Goal: Transaction & Acquisition: Purchase product/service

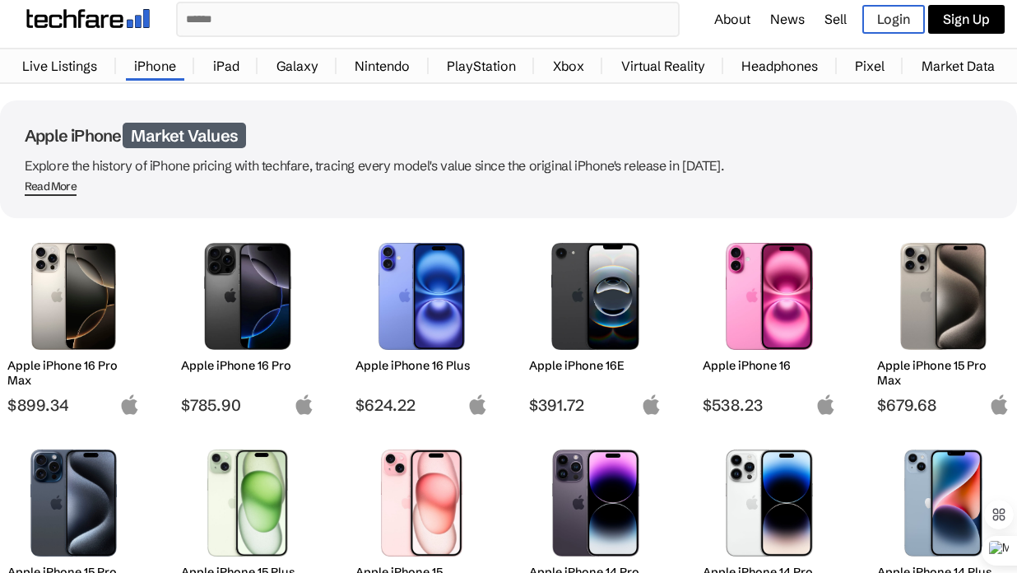
scroll to position [46, 0]
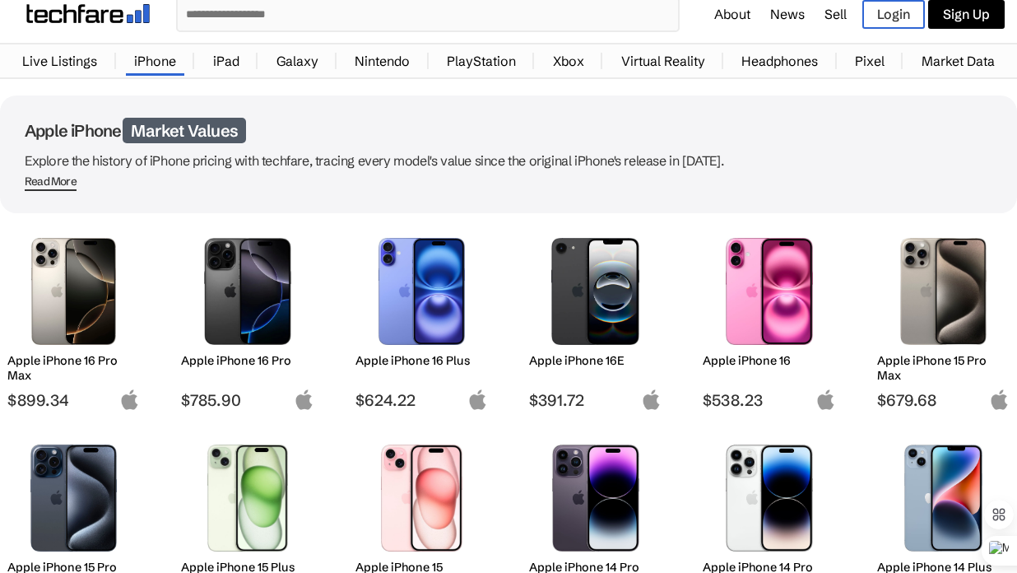
click at [759, 281] on img at bounding box center [769, 291] width 108 height 107
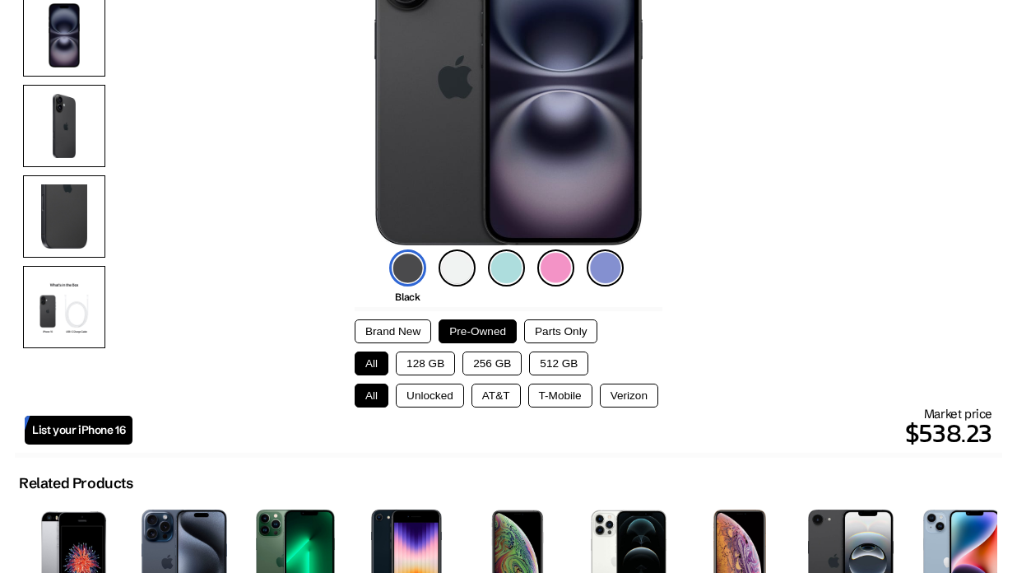
scroll to position [272, 0]
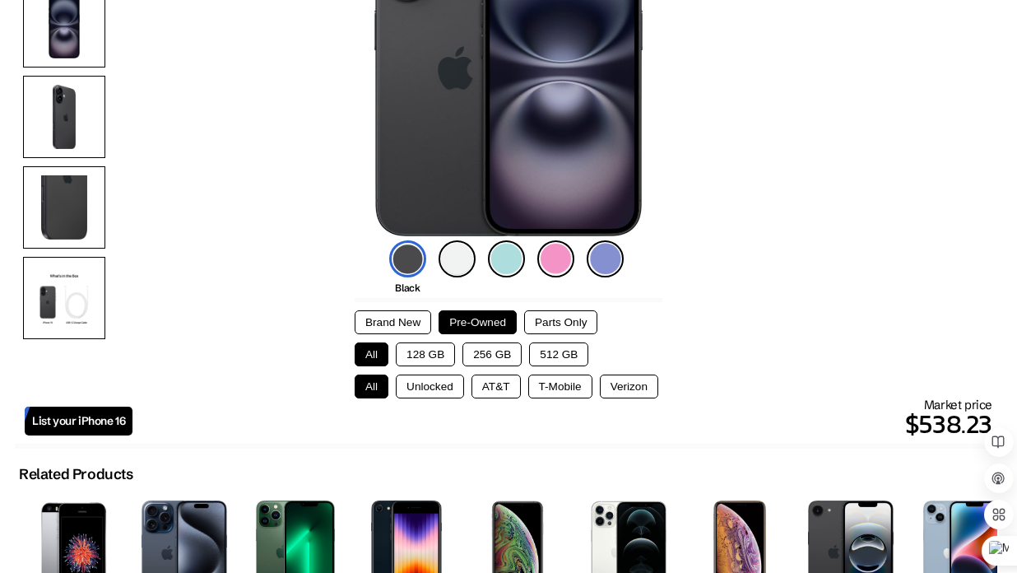
click at [487, 357] on button "256 GB" at bounding box center [492, 354] width 59 height 24
click at [547, 358] on button "512 GB" at bounding box center [558, 354] width 59 height 24
click at [441, 393] on button "Unlocked" at bounding box center [430, 387] width 68 height 24
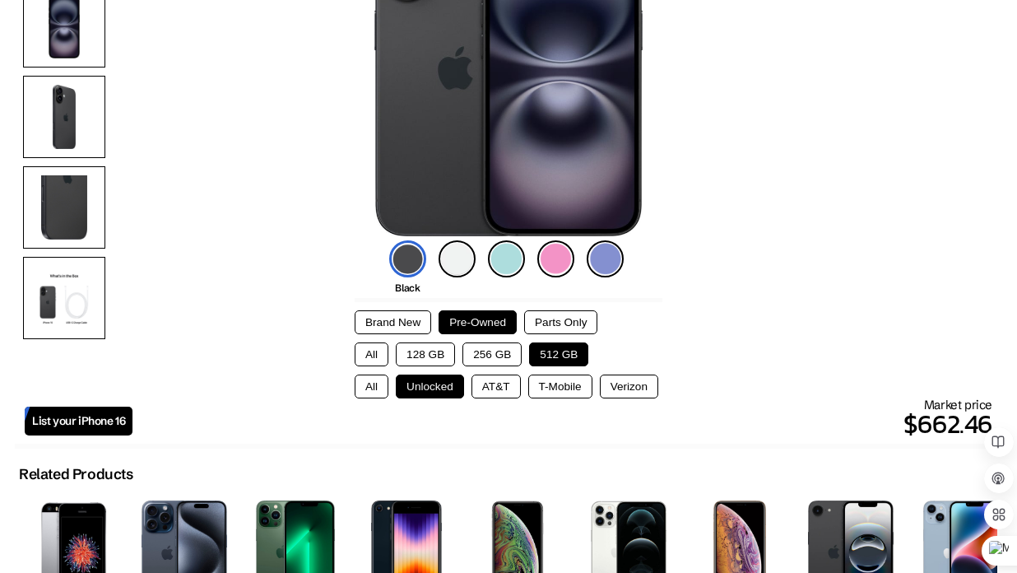
click at [491, 391] on button "AT&T" at bounding box center [496, 387] width 49 height 24
click at [553, 391] on button "T-Mobile" at bounding box center [560, 387] width 64 height 24
click at [621, 393] on button "Verizon" at bounding box center [629, 387] width 58 height 24
click at [476, 400] on div "Market price $N/A" at bounding box center [563, 420] width 860 height 47
click at [500, 392] on button "AT&T" at bounding box center [496, 387] width 49 height 24
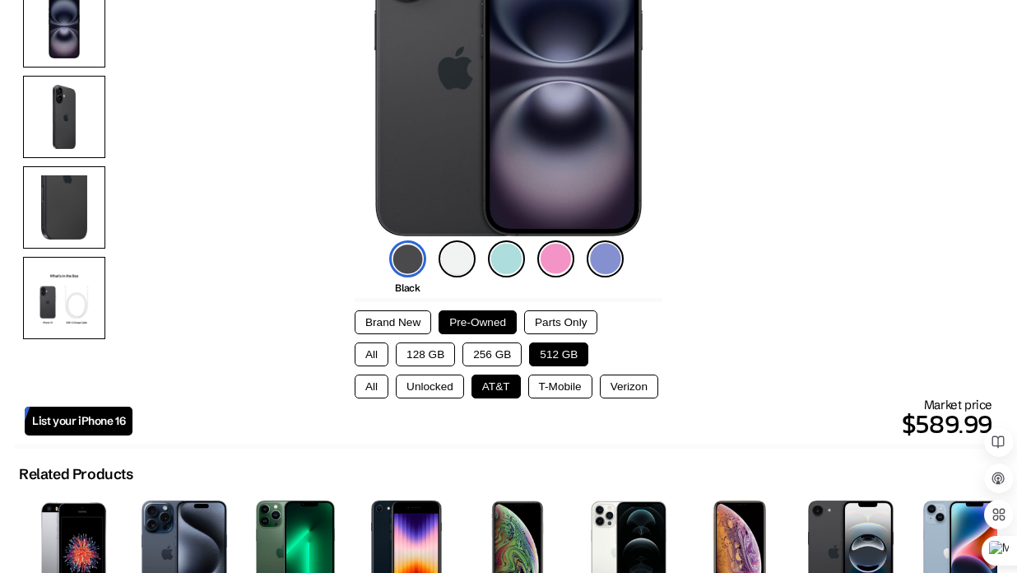
click at [361, 388] on button "All" at bounding box center [372, 387] width 34 height 24
click at [390, 315] on button "Brand New" at bounding box center [393, 322] width 77 height 24
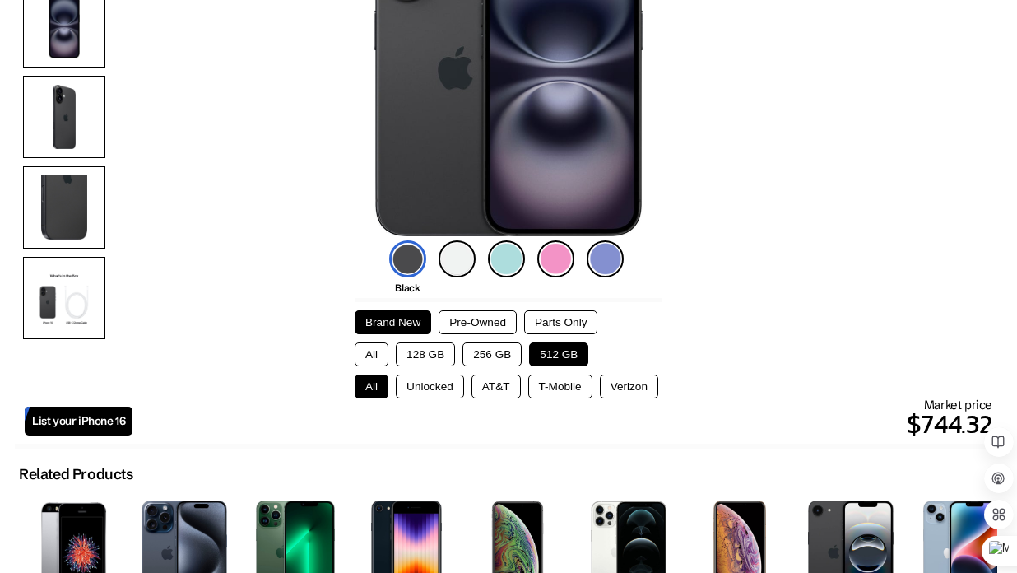
click at [93, 431] on link "List your iPhone 16" at bounding box center [79, 421] width 108 height 29
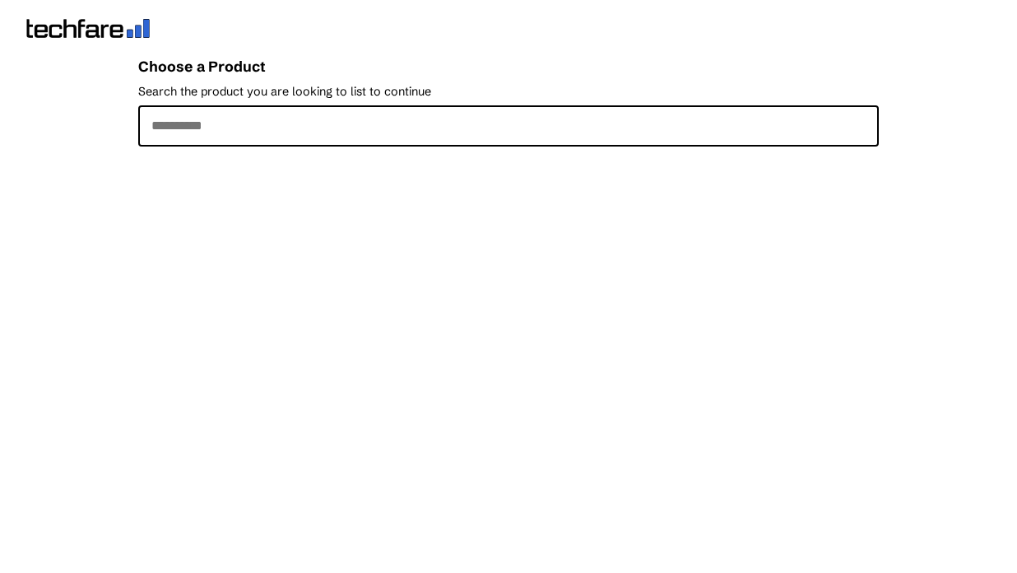
click at [370, 132] on input "Search the product you are looking to list to continue" at bounding box center [508, 125] width 741 height 41
click at [344, 134] on input "Search the product you are looking to list to continue" at bounding box center [508, 125] width 741 height 41
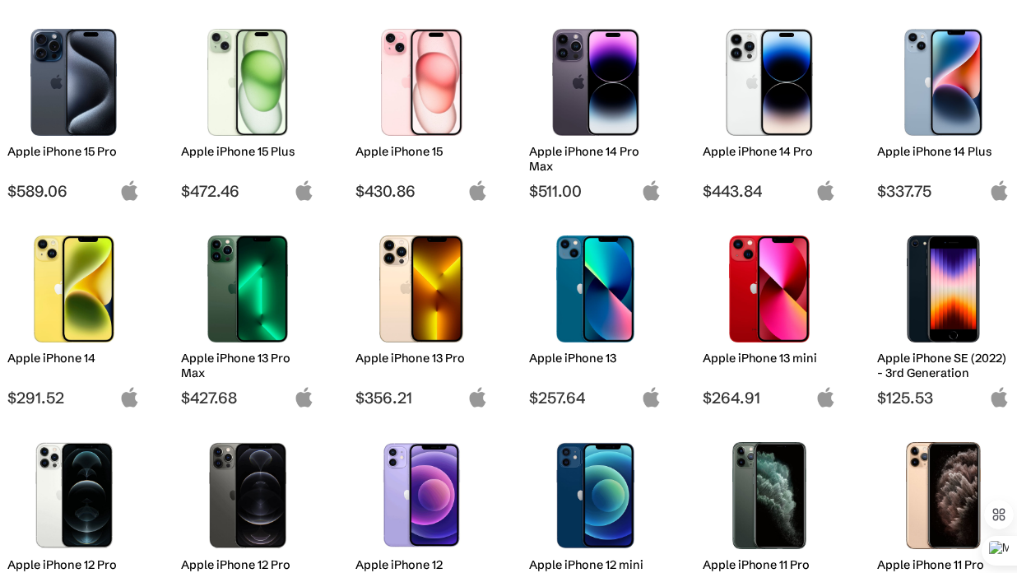
scroll to position [425, 0]
